Goal: Find specific page/section: Find specific page/section

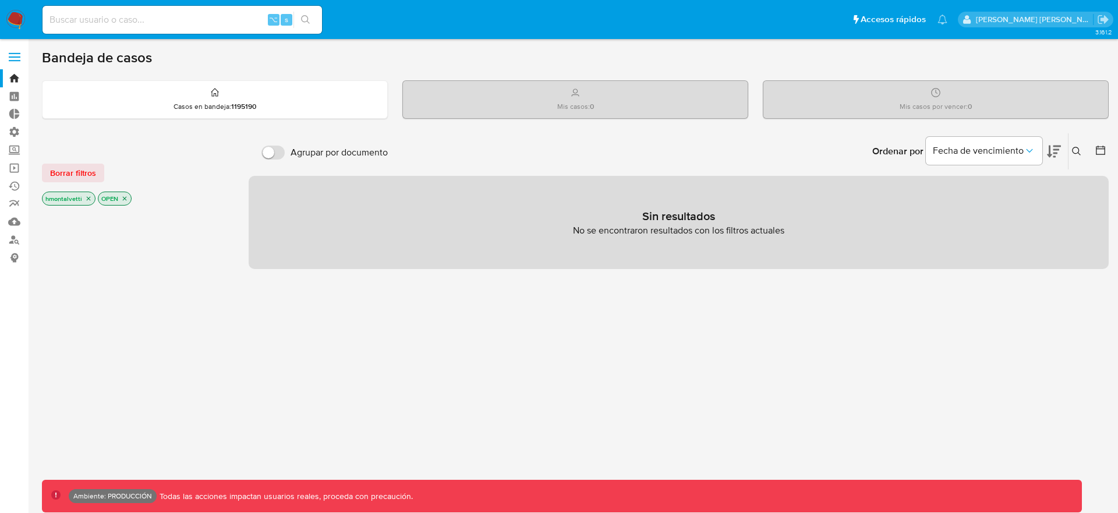
click at [13, 54] on label at bounding box center [14, 57] width 29 height 24
click at [0, 0] on input "checkbox" at bounding box center [0, 0] width 0 height 0
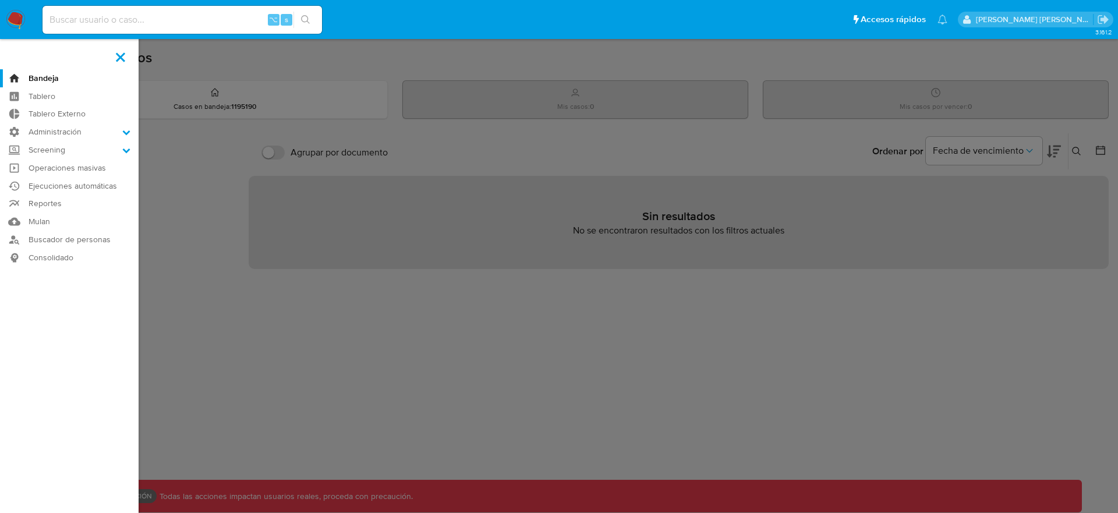
click at [118, 30] on div "⌥ s" at bounding box center [181, 20] width 279 height 28
click at [116, 26] on input at bounding box center [181, 19] width 279 height 15
type input "zcoco"
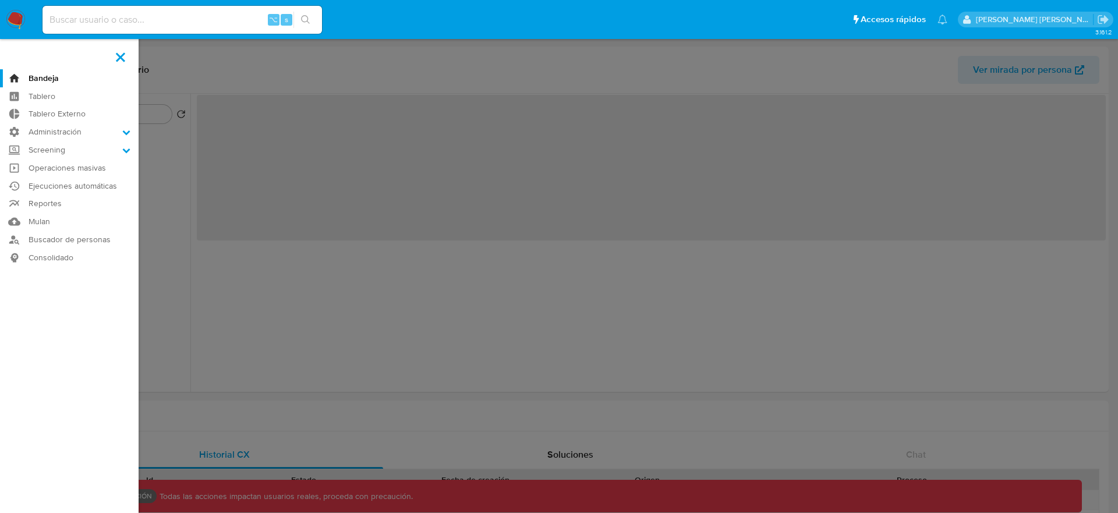
select select "10"
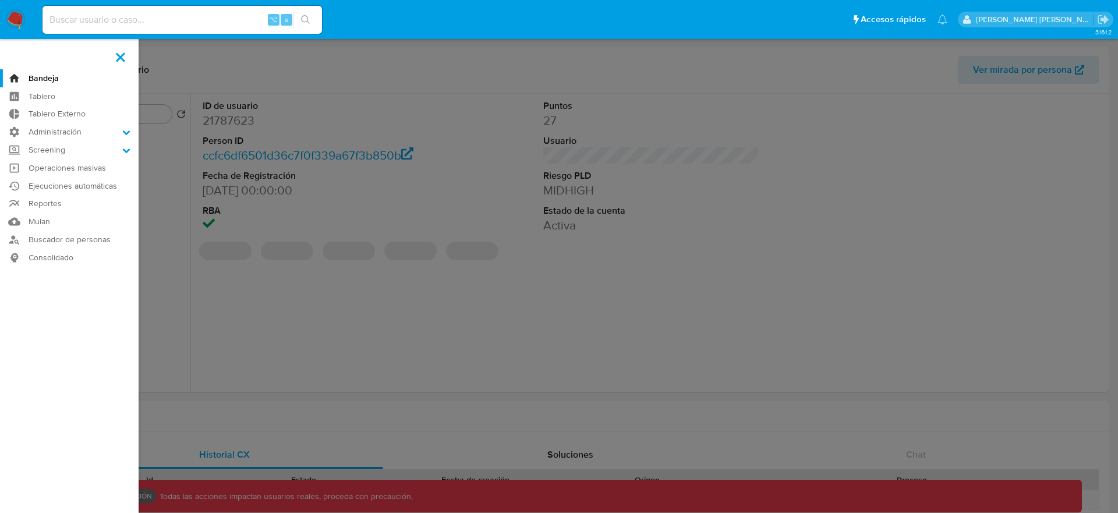
scroll to position [2, 0]
click at [246, 68] on label at bounding box center [559, 256] width 1118 height 513
click at [0, 0] on input "checkbox" at bounding box center [0, 0] width 0 height 0
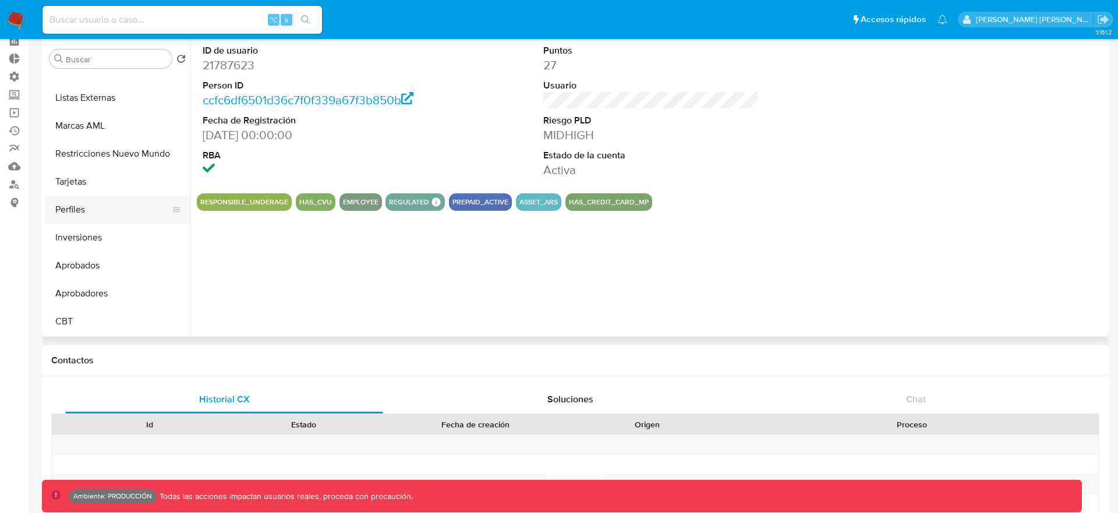
scroll to position [68, 0]
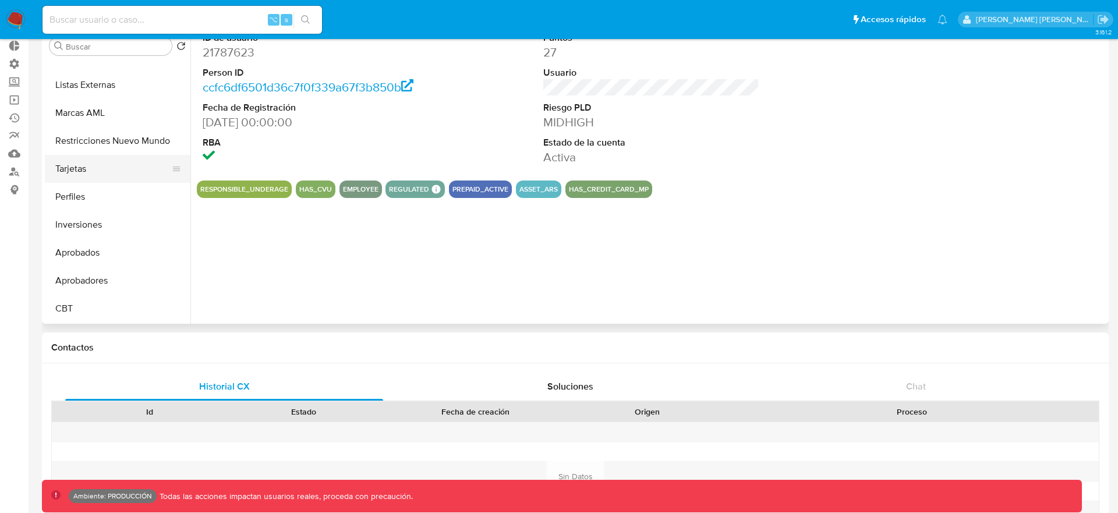
click at [77, 161] on button "Tarjetas" at bounding box center [113, 169] width 136 height 28
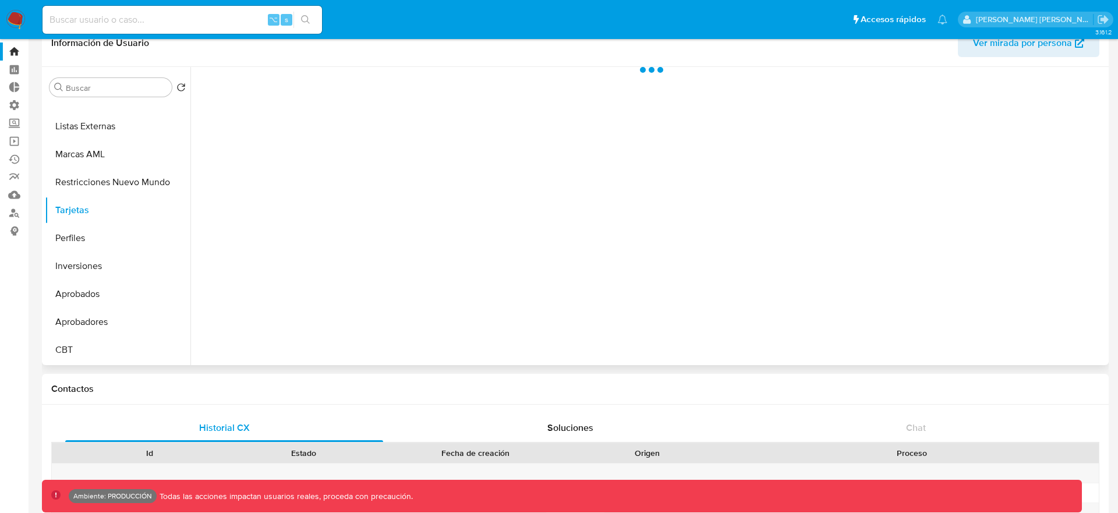
scroll to position [0, 0]
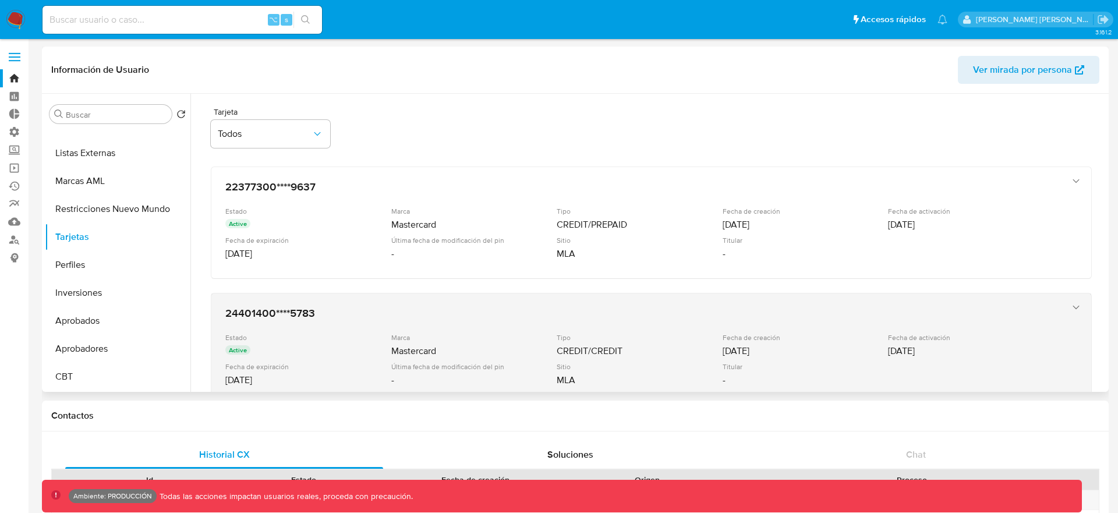
drag, startPoint x: 318, startPoint y: 182, endPoint x: 522, endPoint y: 318, distance: 244.3
click at [522, 318] on div "Tarjeta Todos 22377300****9637 Estado Active Marca Mastercard Tipo CREDIT/PREPA…" at bounding box center [651, 472] width 909 height 756
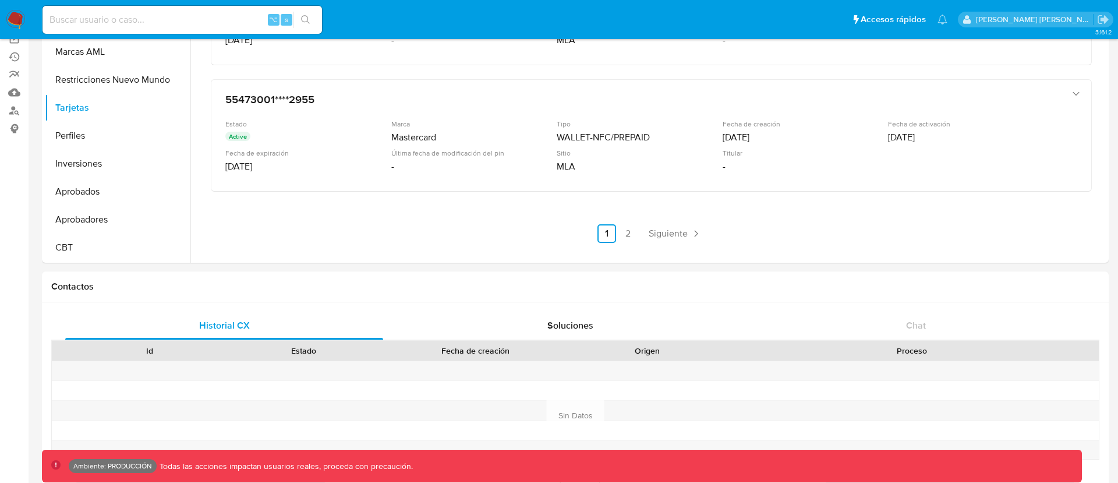
scroll to position [132, 0]
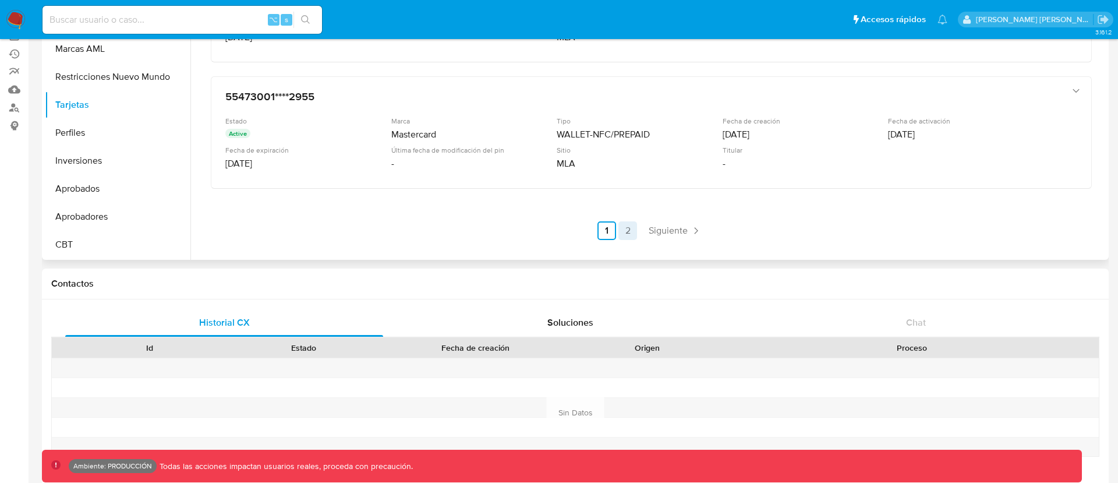
click at [628, 232] on link "2" at bounding box center [627, 230] width 19 height 19
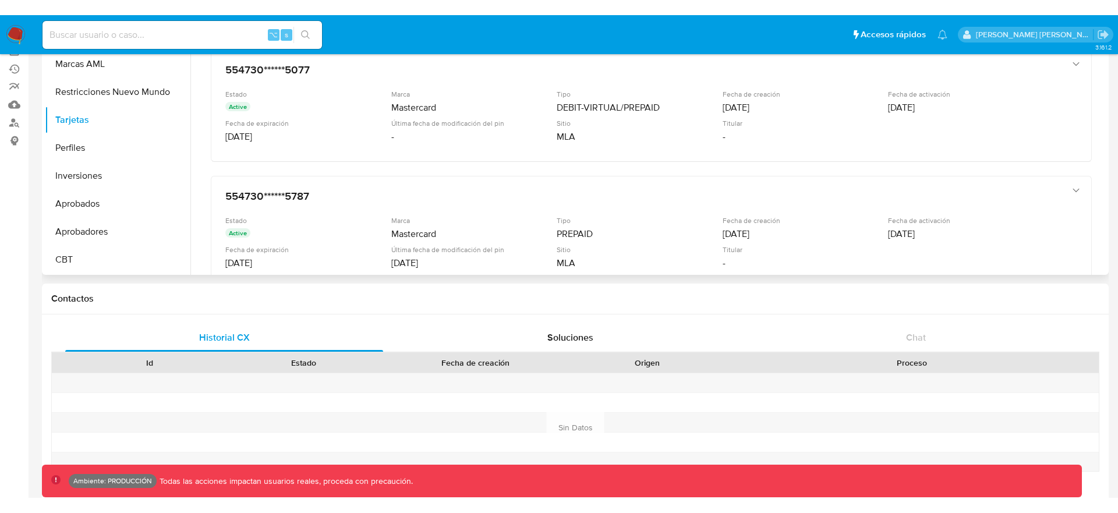
scroll to position [0, 0]
